Goal: Information Seeking & Learning: Compare options

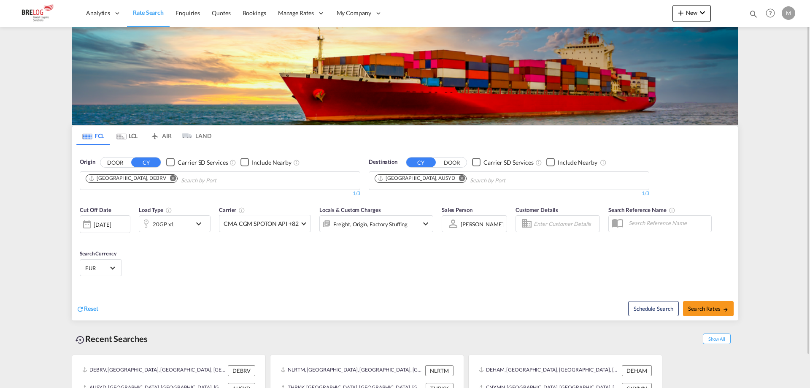
click at [170, 176] on md-icon "Remove" at bounding box center [173, 178] width 6 height 6
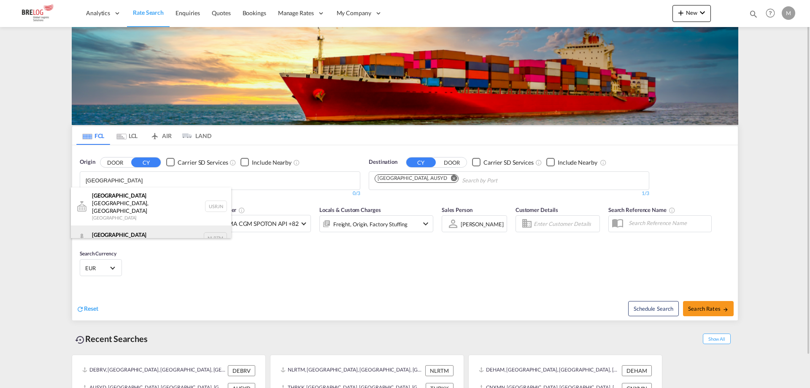
type input "[GEOGRAPHIC_DATA]"
click at [118, 225] on div "[GEOGRAPHIC_DATA] [GEOGRAPHIC_DATA] NLRTM" at bounding box center [151, 237] width 160 height 25
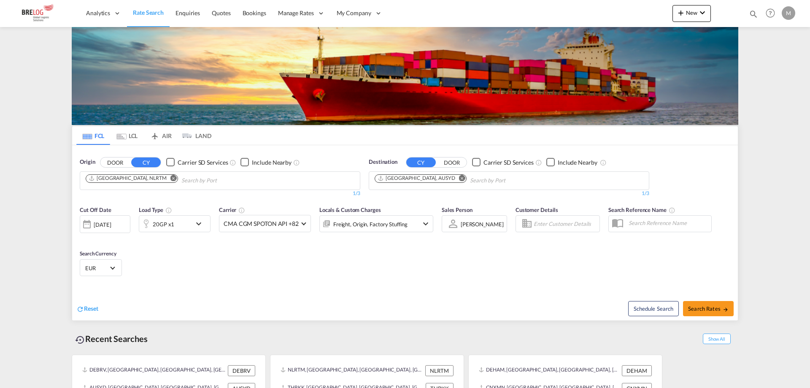
click at [459, 177] on md-icon "Remove" at bounding box center [462, 178] width 6 height 6
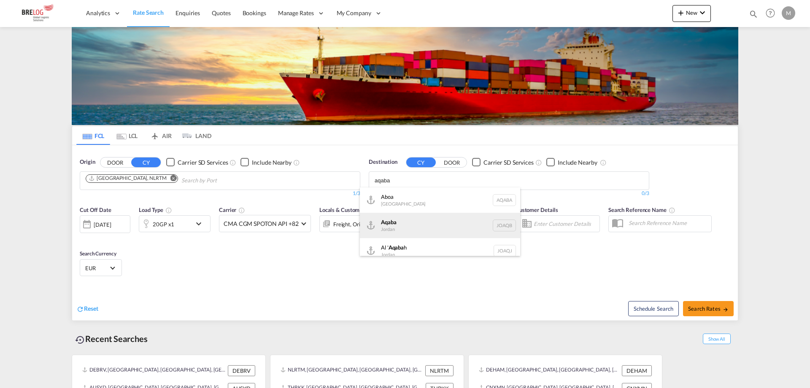
type input "aqaba"
click at [405, 220] on div "Aqaba Jordan JOAQB" at bounding box center [440, 225] width 160 height 25
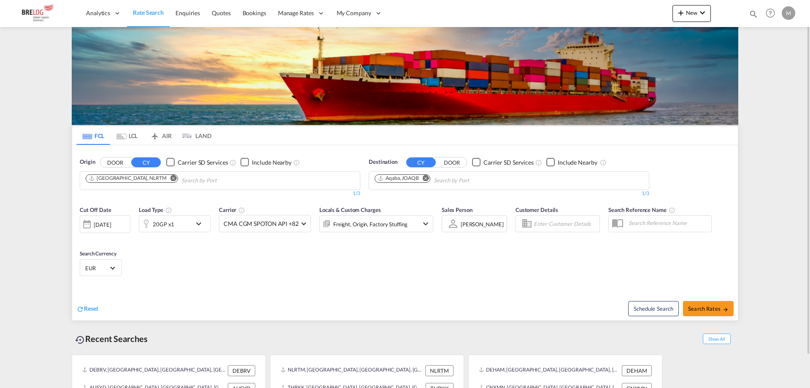
click at [200, 224] on md-icon "icon-chevron-down" at bounding box center [201, 224] width 14 height 10
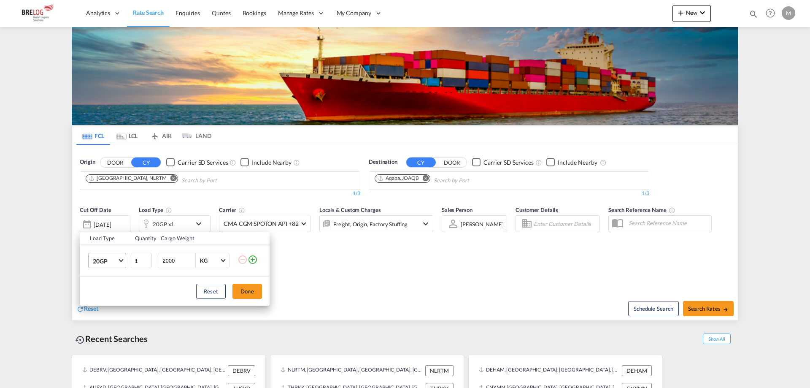
click at [117, 261] on md-select-value "20GP" at bounding box center [109, 260] width 34 height 14
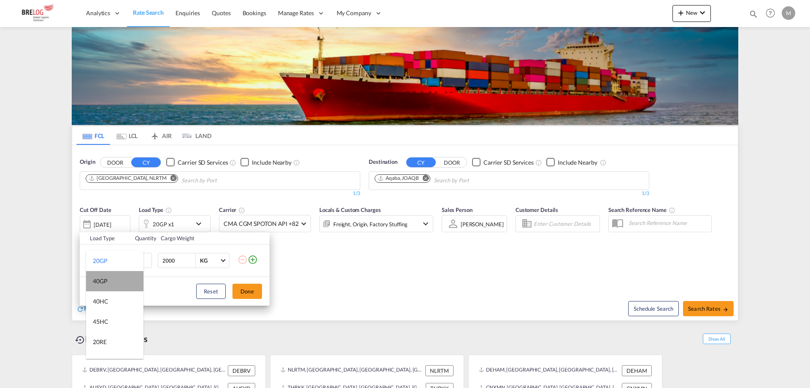
click at [116, 285] on md-option "40GP" at bounding box center [114, 281] width 57 height 20
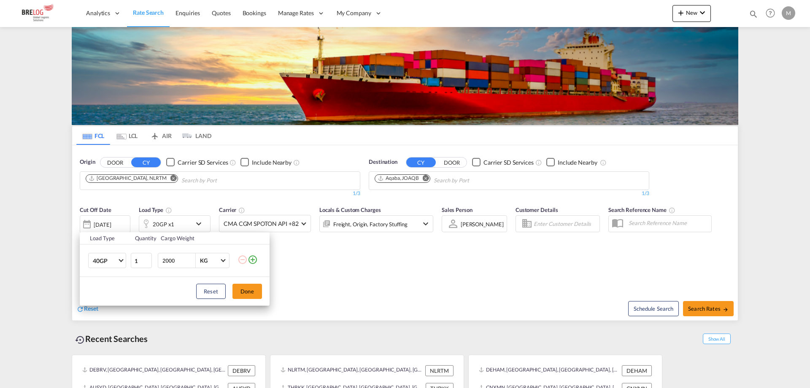
click at [170, 259] on input "2000" at bounding box center [179, 260] width 34 height 14
click at [252, 293] on button "Done" at bounding box center [248, 291] width 30 height 15
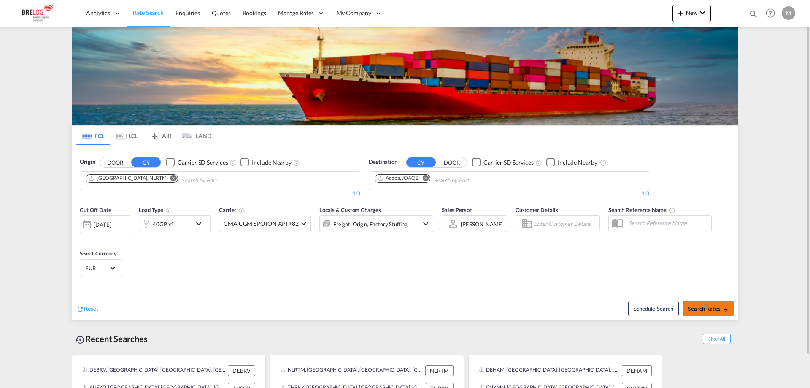
click at [710, 301] on button "Search Rates" at bounding box center [708, 308] width 51 height 15
type input "NLRTM to JOAQB / [DATE]"
